Goal: Information Seeking & Learning: Compare options

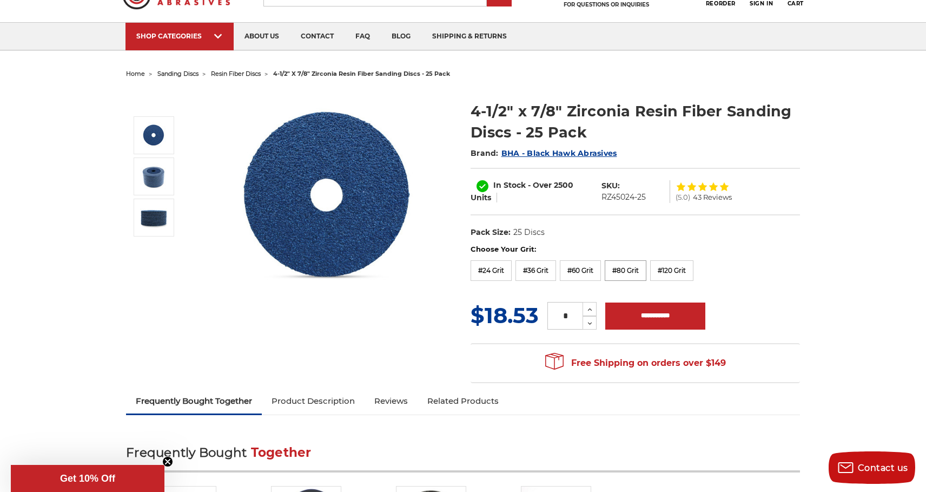
click at [630, 266] on label "#80 Grit" at bounding box center [626, 270] width 42 height 21
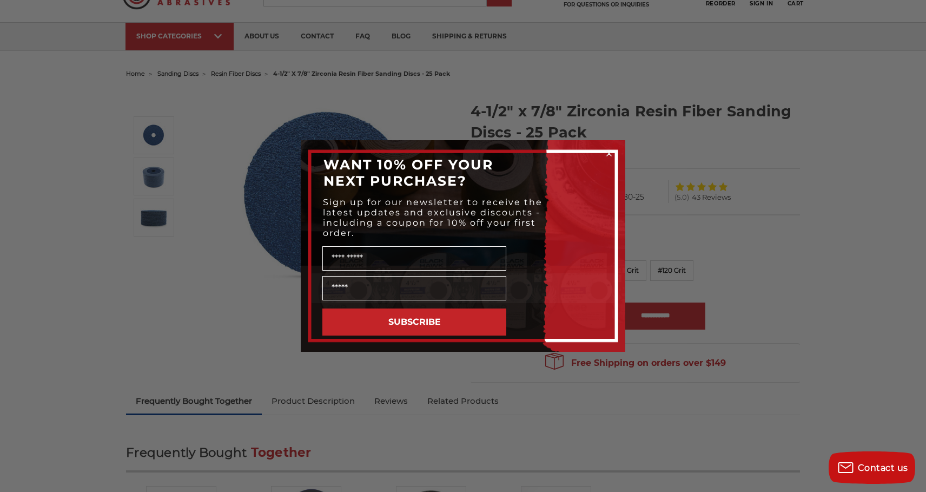
click at [608, 152] on circle "Close dialog" at bounding box center [609, 154] width 10 height 10
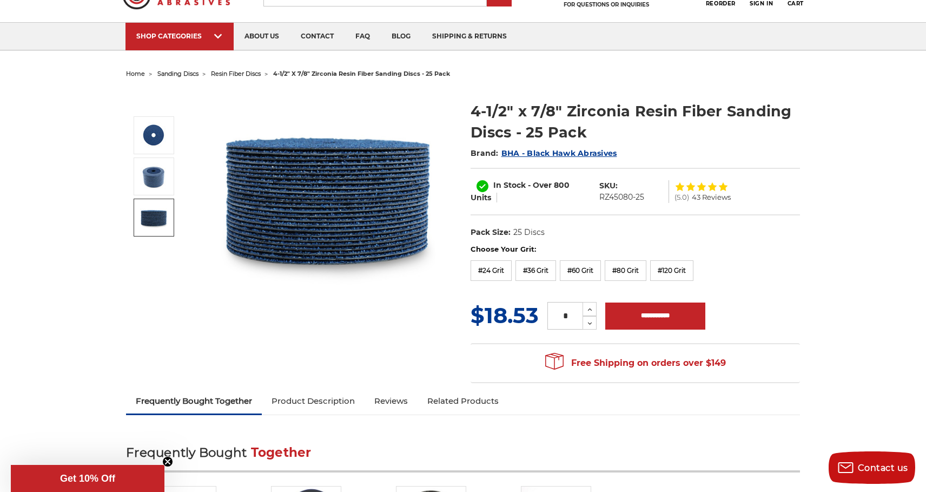
click at [154, 208] on img at bounding box center [153, 217] width 27 height 27
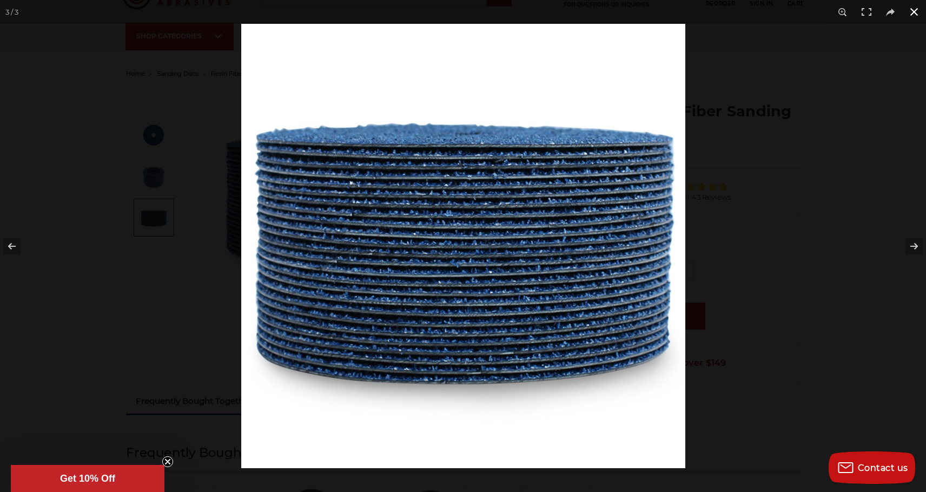
click at [161, 170] on div at bounding box center [463, 246] width 926 height 492
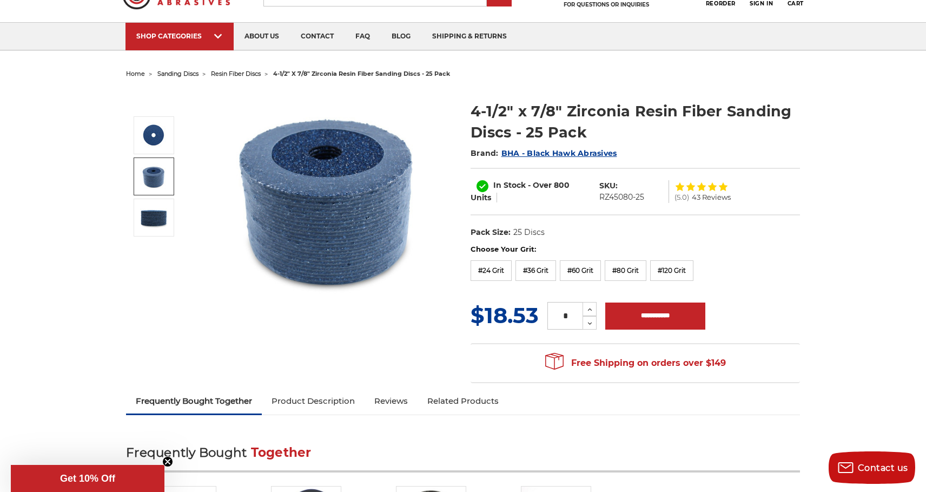
click at [161, 170] on img at bounding box center [153, 176] width 27 height 27
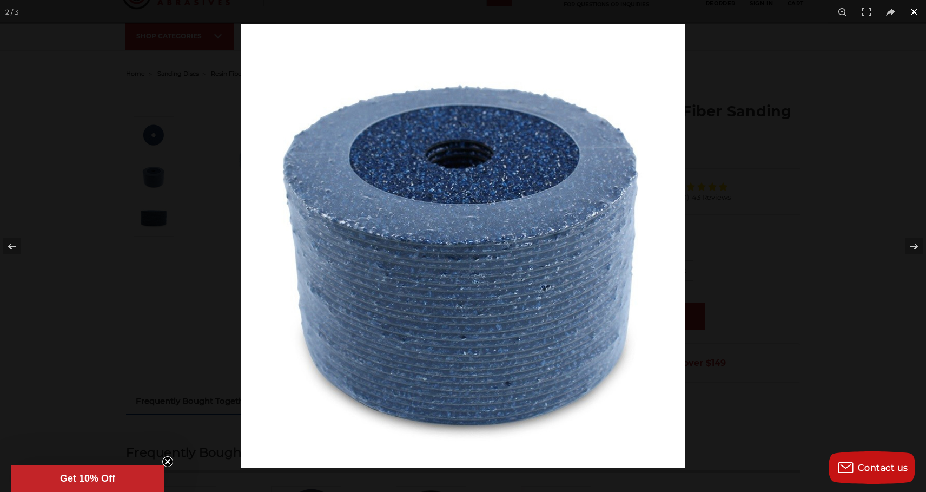
click at [158, 131] on div at bounding box center [463, 246] width 926 height 492
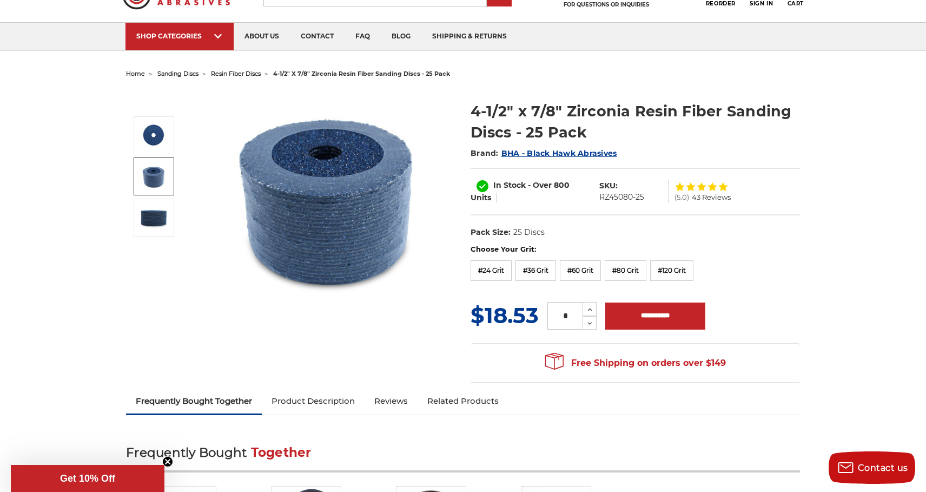
click at [158, 131] on img at bounding box center [153, 135] width 27 height 27
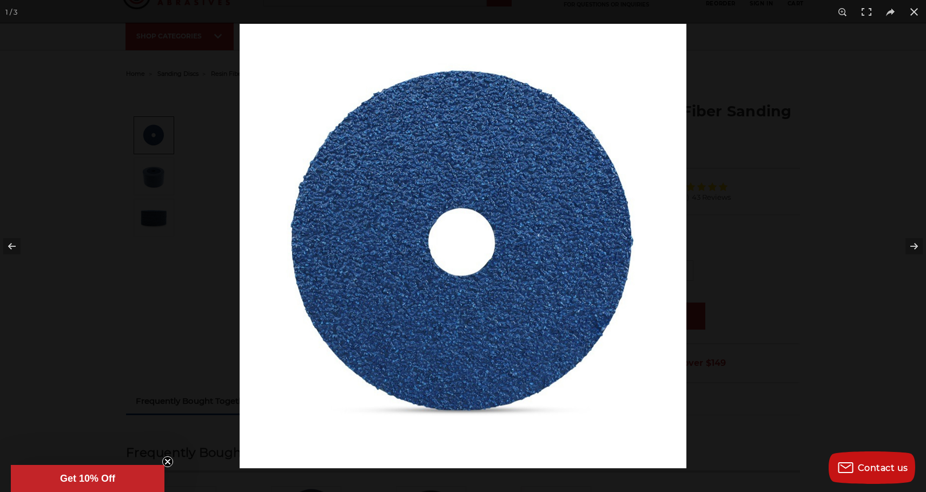
click at [158, 131] on div at bounding box center [463, 246] width 926 height 492
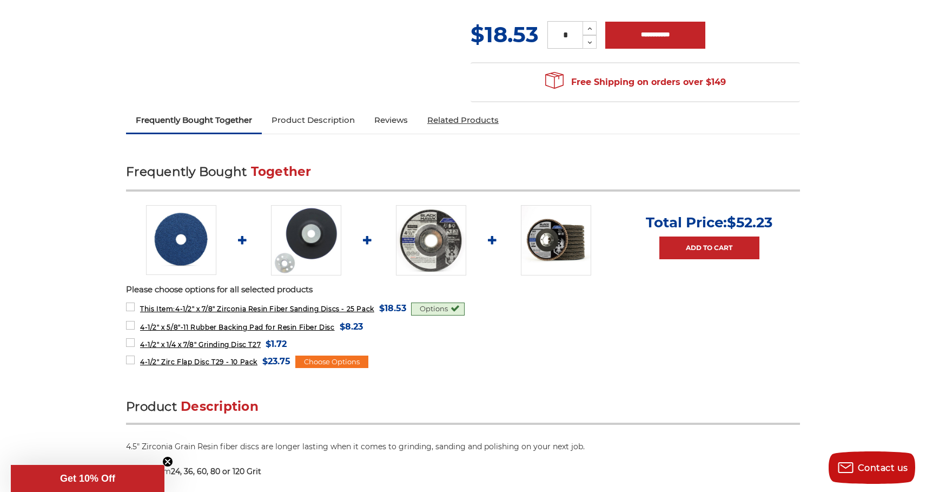
scroll to position [335, 0]
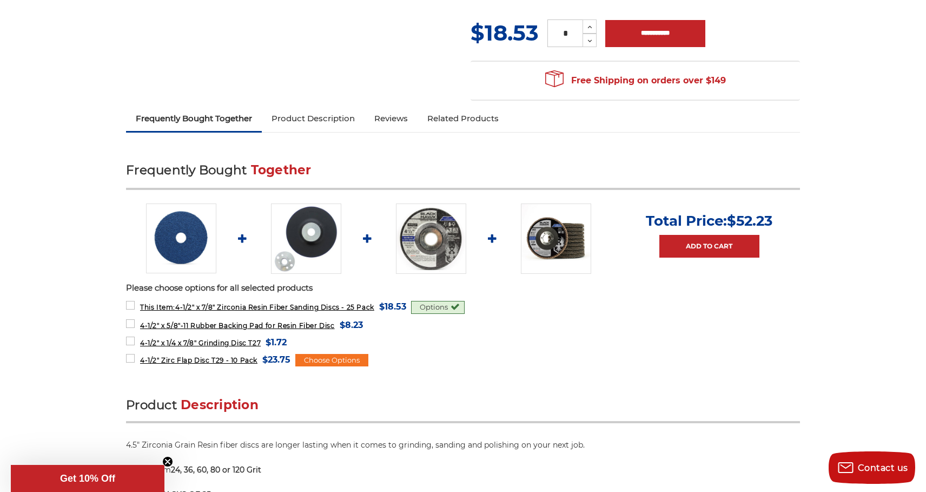
click at [314, 236] on img at bounding box center [306, 238] width 70 height 70
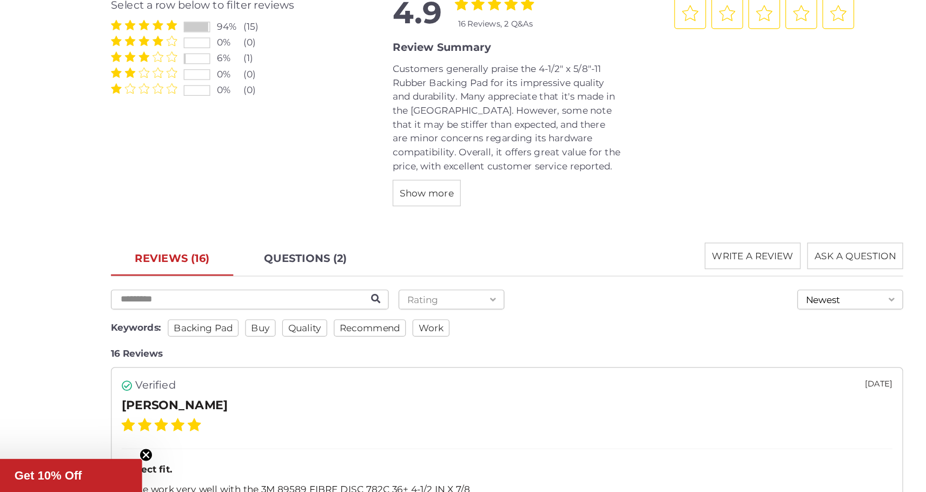
scroll to position [1045, 0]
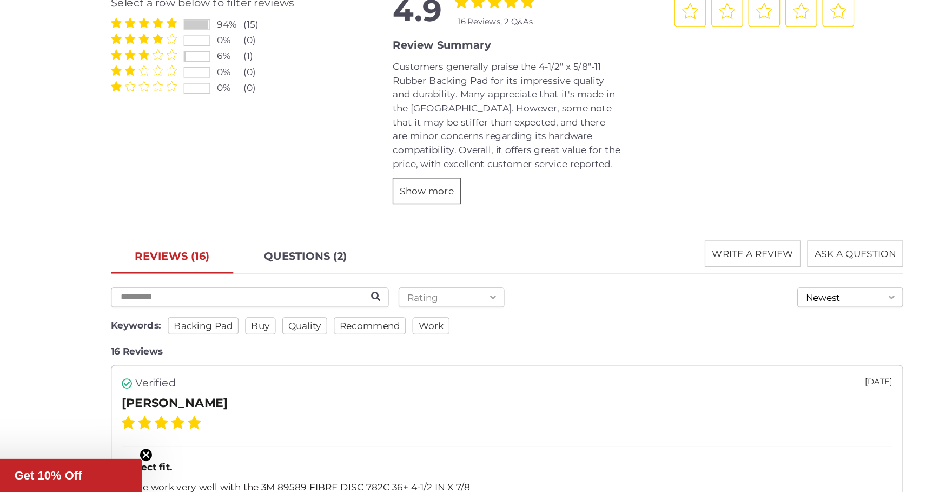
click at [375, 241] on span "Show more" at bounding box center [397, 246] width 44 height 10
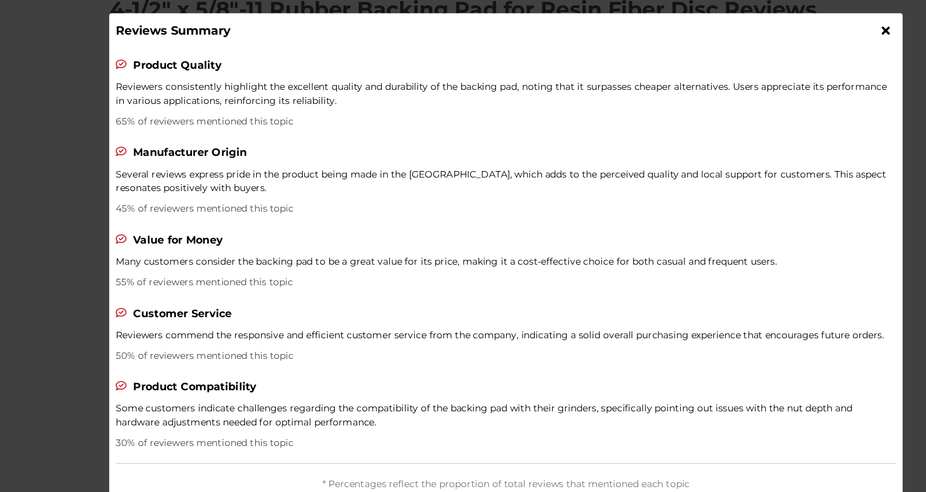
scroll to position [1079, 0]
click at [770, 24] on icon at bounding box center [773, 25] width 6 height 10
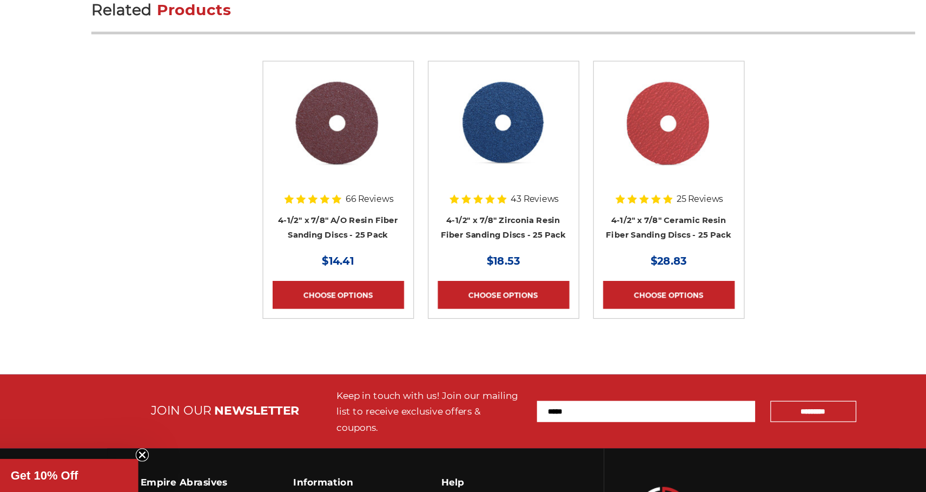
scroll to position [3071, 0]
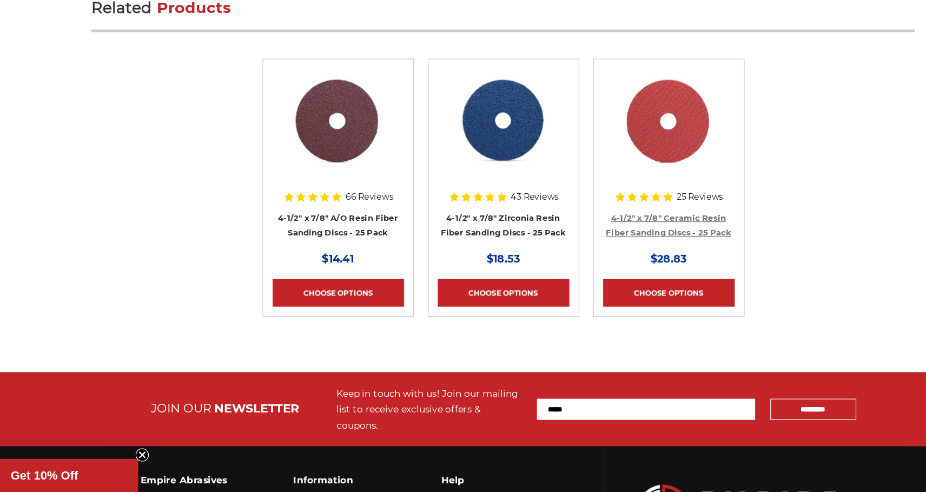
click at [547, 263] on link "4-1/2" x 7/8" Ceramic Resin Fiber Sanding Discs - 25 Pack" at bounding box center [598, 273] width 102 height 21
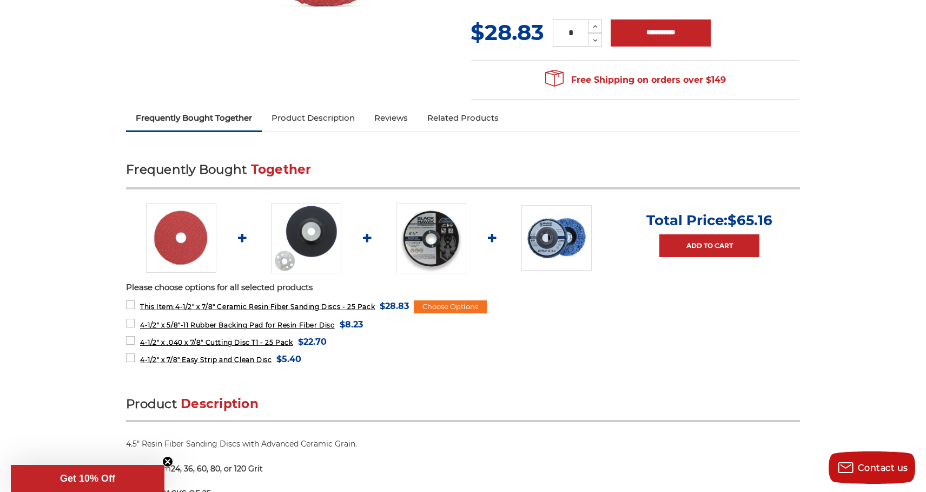
scroll to position [320, 0]
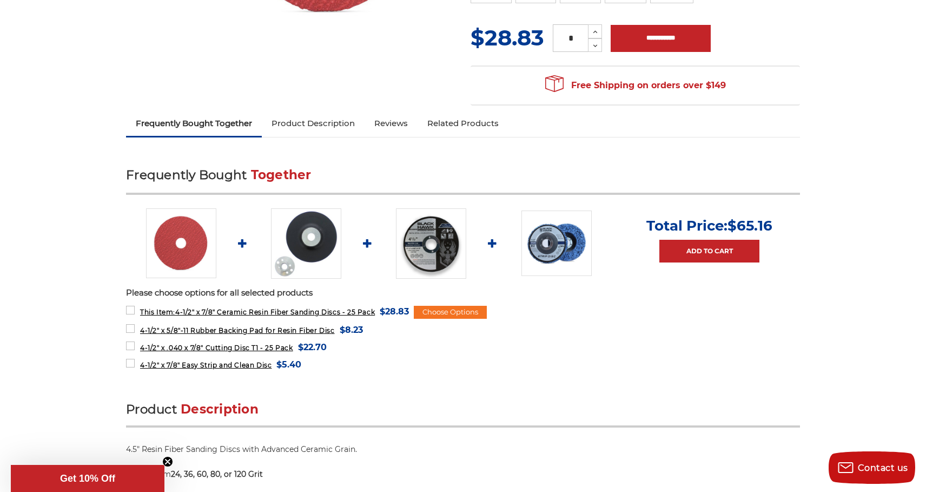
click at [303, 246] on img at bounding box center [306, 243] width 70 height 70
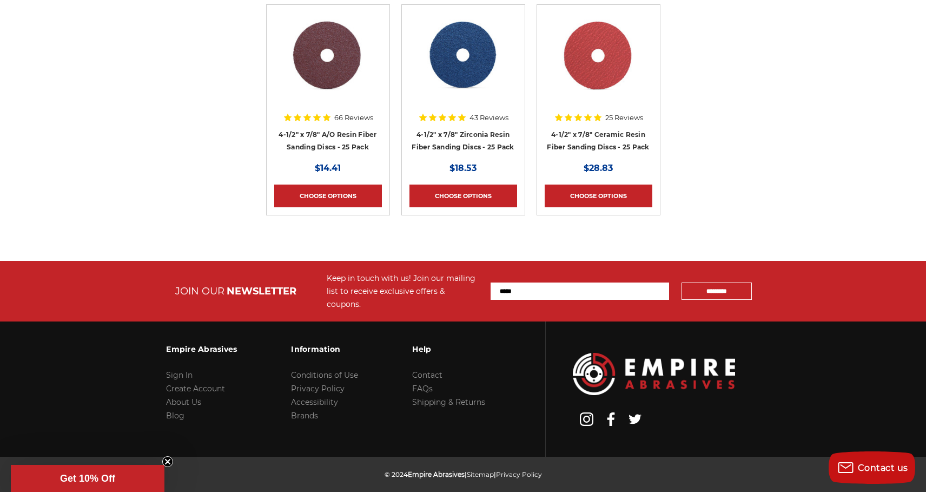
scroll to position [3202, 0]
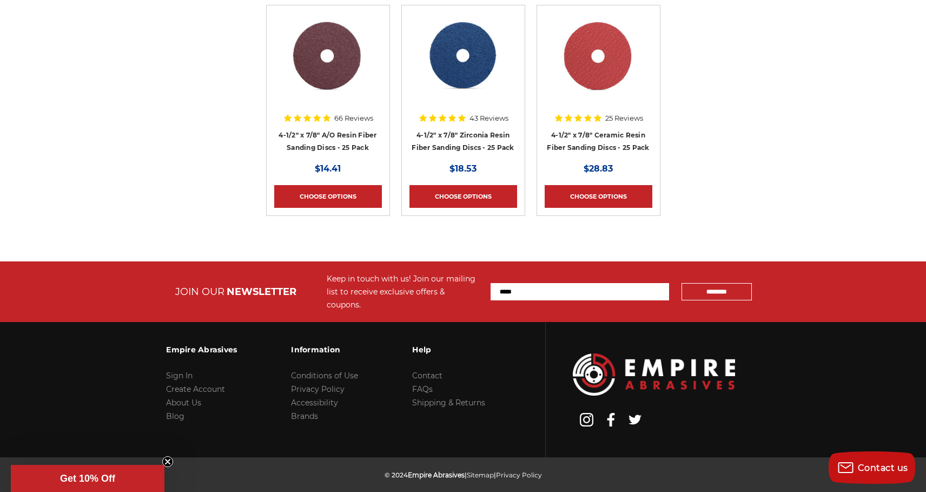
click at [531, 116] on div "25 Reviews 4-1/2" x 7/8" Ceramic Resin Fiber Sanding Discs - 25 Pack MSRP: Was:…" at bounding box center [598, 110] width 135 height 211
click at [586, 131] on link "4-1/2" x 7/8" Ceramic Resin Fiber Sanding Discs - 25 Pack" at bounding box center [598, 141] width 102 height 21
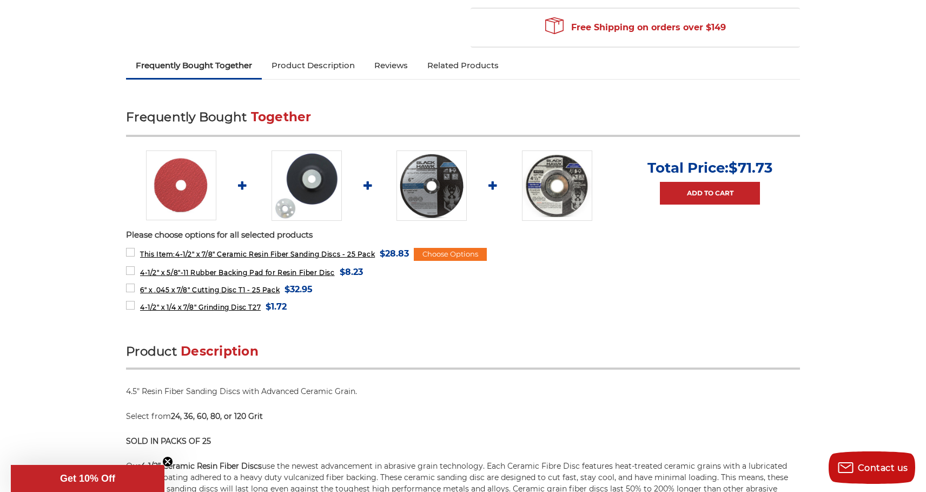
scroll to position [389, 0]
